Goal: Feedback & Contribution: Leave review/rating

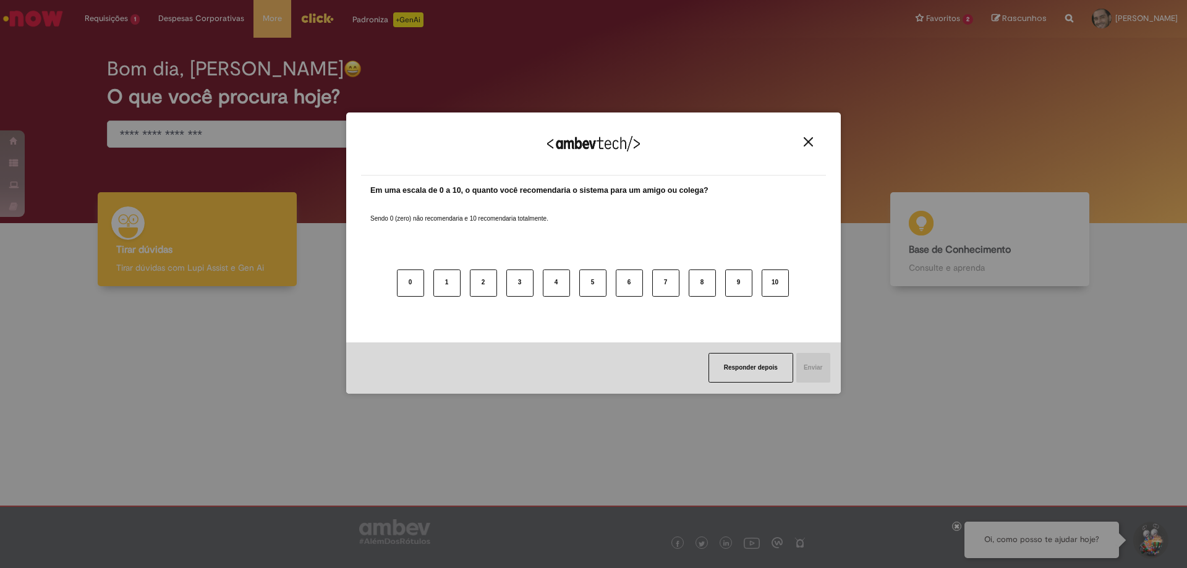
click at [808, 143] on img "Close" at bounding box center [808, 141] width 9 height 9
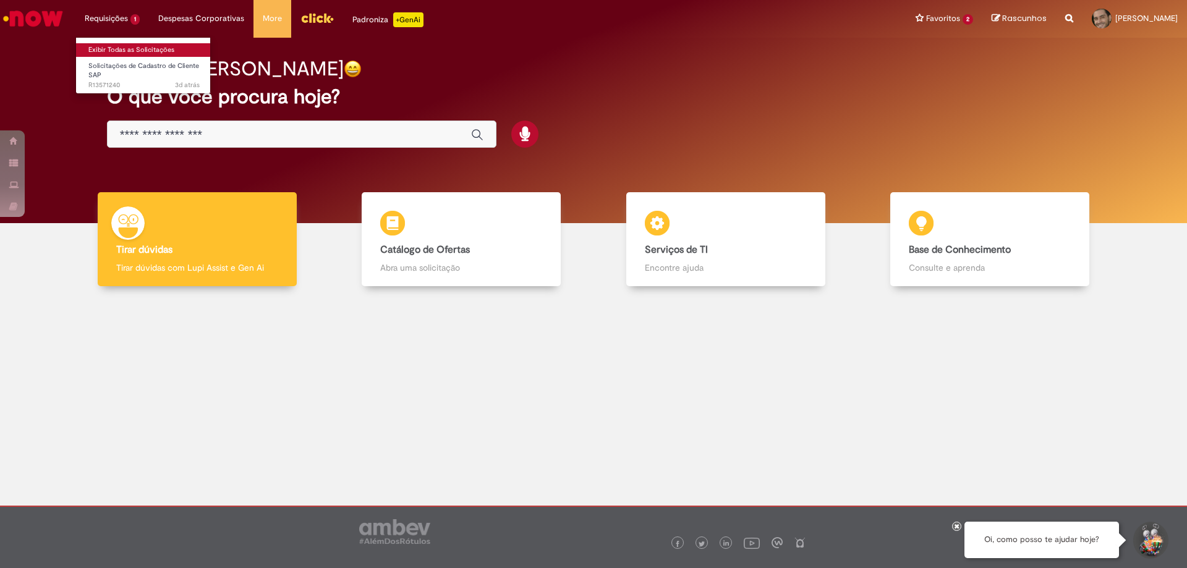
click at [124, 48] on link "Exibir Todas as Solicitações" at bounding box center [144, 50] width 136 height 14
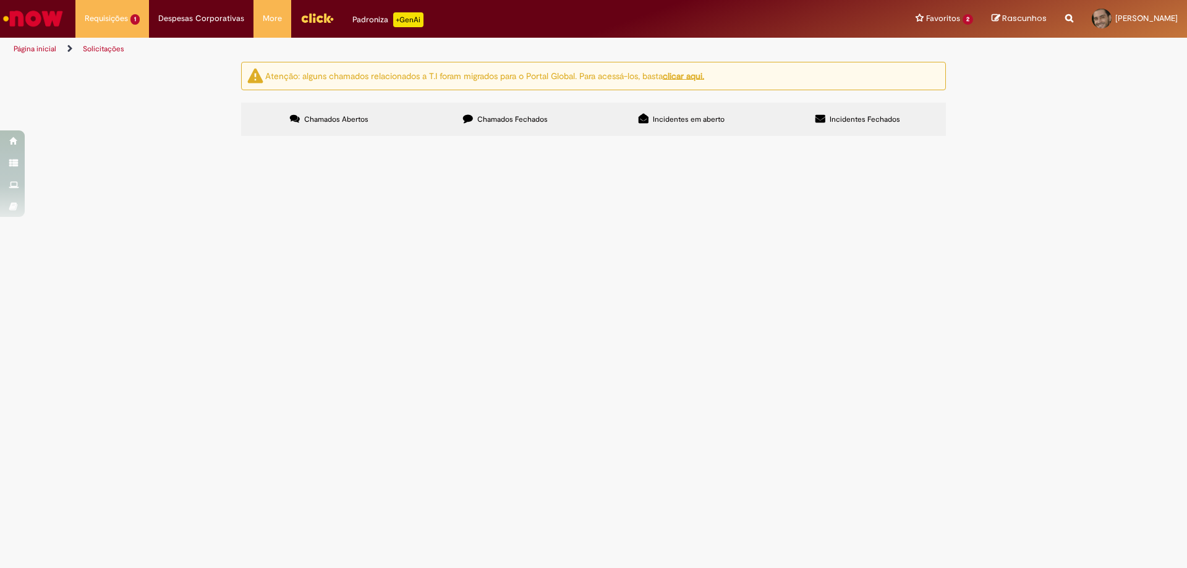
click at [536, 104] on label "Chamados Fechados" at bounding box center [505, 119] width 176 height 33
click at [0, 0] on span "Cadastro de Material" at bounding box center [0, 0] width 0 height 0
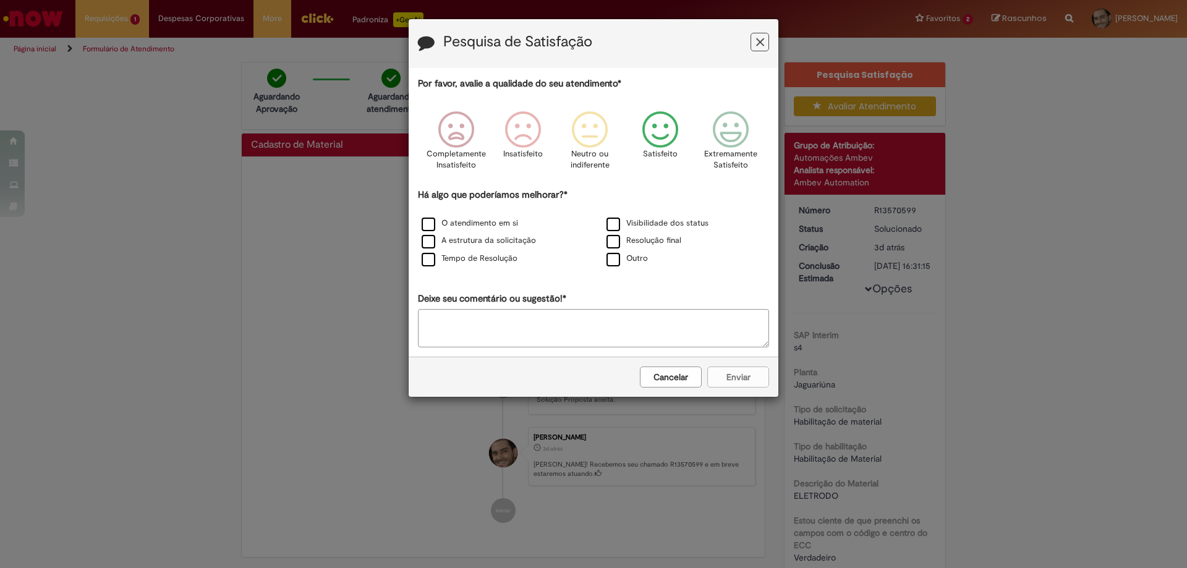
click at [671, 150] on p "Satisfeito" at bounding box center [660, 154] width 35 height 12
click at [472, 260] on label "Tempo de Resolução" at bounding box center [470, 259] width 96 height 12
click at [741, 382] on button "Enviar" at bounding box center [738, 377] width 62 height 21
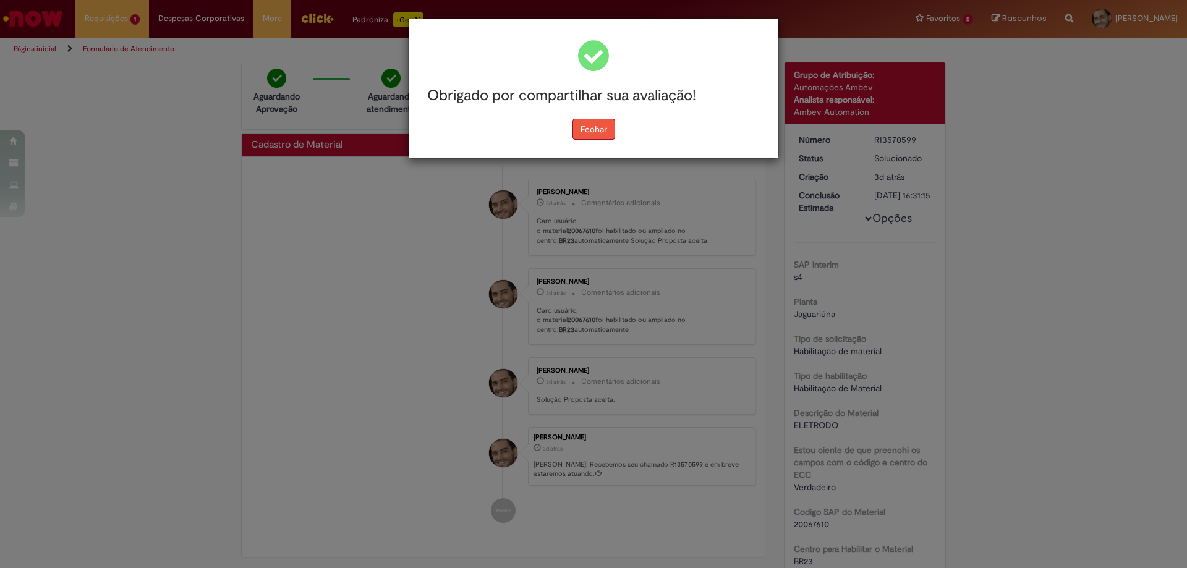
click at [603, 132] on button "Fechar" at bounding box center [594, 129] width 43 height 21
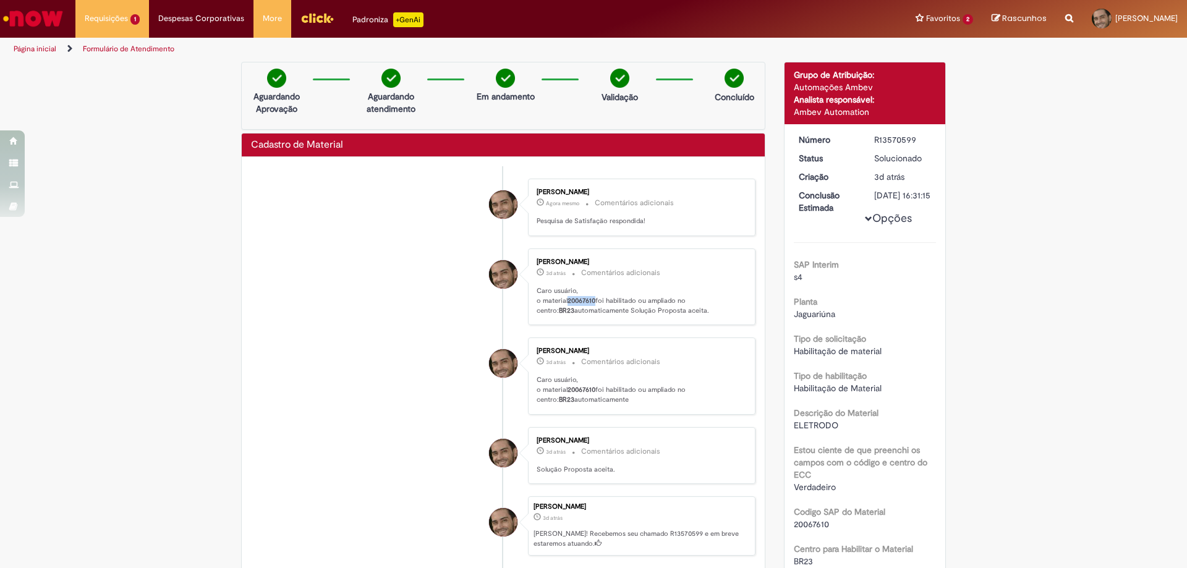
drag, startPoint x: 566, startPoint y: 299, endPoint x: 592, endPoint y: 302, distance: 26.1
click at [592, 302] on b "20067610" at bounding box center [582, 300] width 28 height 9
copy b "20067610"
